Goal: Task Accomplishment & Management: Use online tool/utility

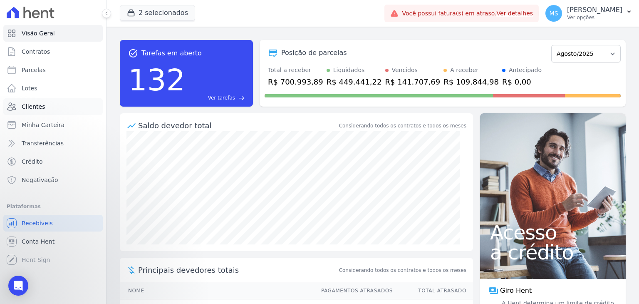
click at [30, 110] on span "Clientes" at bounding box center [33, 106] width 23 height 8
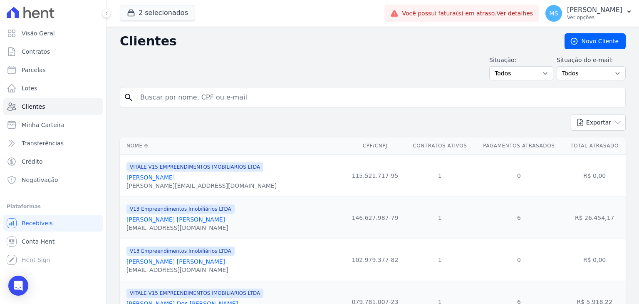
click at [175, 90] on input "search" at bounding box center [378, 97] width 487 height 17
type input "sara carolina"
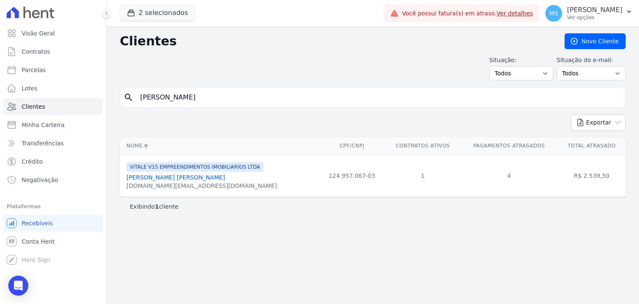
click at [170, 179] on link "Sara Carolina Ferreira Da Silva" at bounding box center [175, 177] width 99 height 7
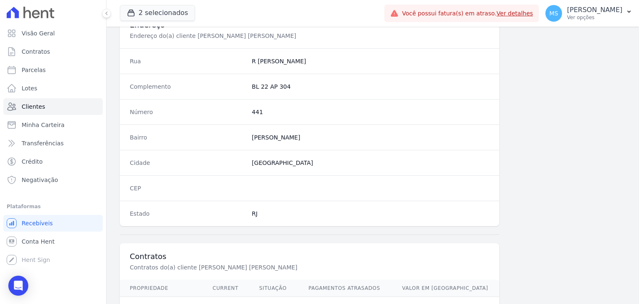
scroll to position [472, 0]
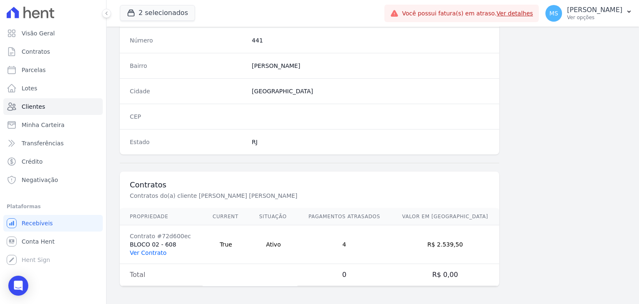
click at [147, 251] on link "Ver Contrato" at bounding box center [148, 252] width 37 height 7
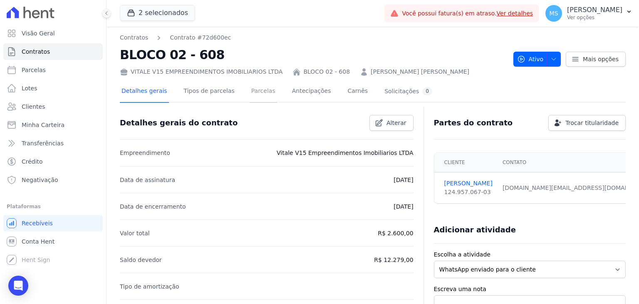
click at [250, 89] on link "Parcelas" at bounding box center [263, 92] width 27 height 22
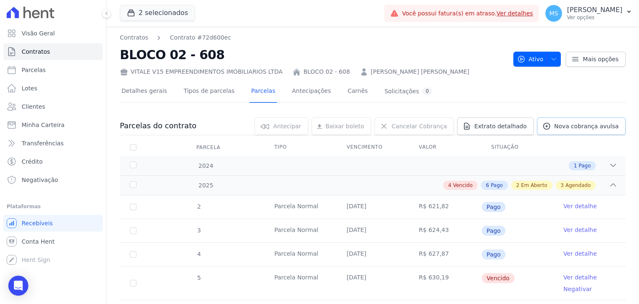
click at [564, 128] on span "Nova cobrança avulsa" at bounding box center [586, 126] width 64 height 8
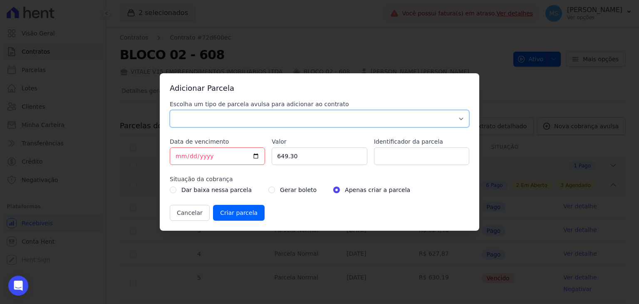
click at [211, 120] on select "Parcela Normal Sinal Caução Intercalada Chaves Pré Chaves Pós Chaves Taxas Quit…" at bounding box center [320, 118] width 300 height 17
select select "others"
click at [170, 110] on select "Parcela Normal Sinal Caução Intercalada Chaves Pré Chaves Pós Chaves Taxas Quit…" at bounding box center [320, 118] width 300 height 17
click at [175, 155] on input "2025-08-29" at bounding box center [217, 155] width 95 height 17
drag, startPoint x: 300, startPoint y: 156, endPoint x: 259, endPoint y: 157, distance: 40.8
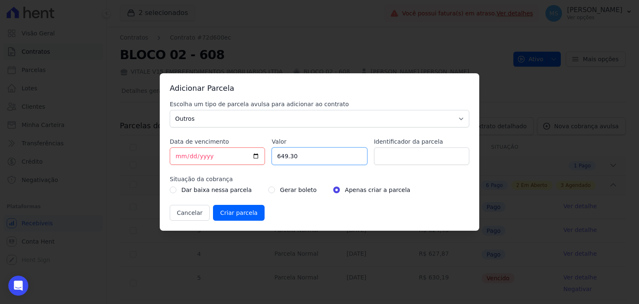
click at [259, 157] on div "Escolha um tipo de parcela avulsa para adicionar ao contrato Parcela Normal Sin…" at bounding box center [320, 160] width 300 height 121
type input "658.18"
type input "O"
type input "BOLETO AVULSO - 265147"
click at [268, 188] on input "radio" at bounding box center [271, 189] width 7 height 7
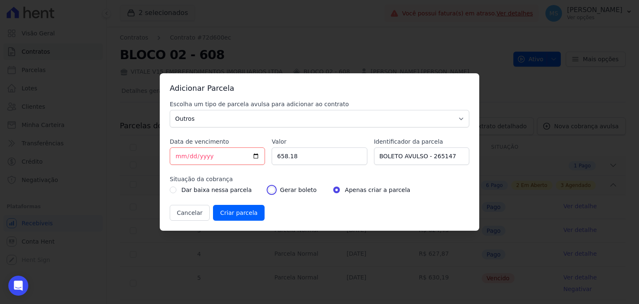
radio input "true"
click at [246, 210] on input "Criar parcela" at bounding box center [239, 213] width 52 height 16
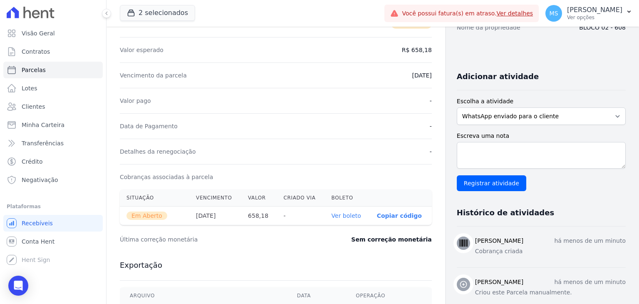
scroll to position [166, 0]
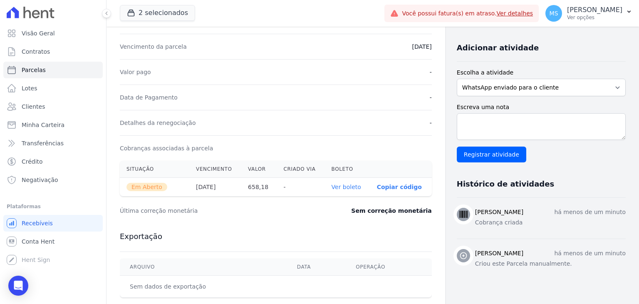
click at [349, 187] on link "Ver boleto" at bounding box center [347, 186] width 30 height 7
